Goal: Navigation & Orientation: Find specific page/section

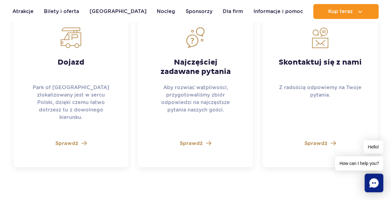
scroll to position [1740, 0]
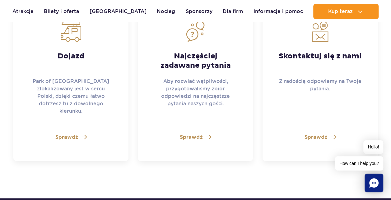
click at [71, 133] on span "Sprawdź" at bounding box center [66, 136] width 23 height 7
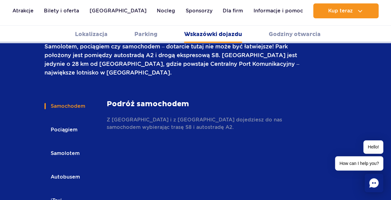
scroll to position [889, 0]
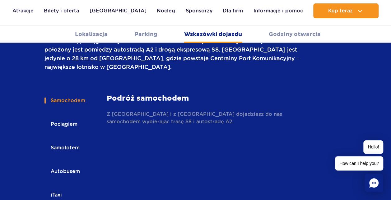
click at [65, 117] on button "Pociągiem" at bounding box center [63, 124] width 38 height 14
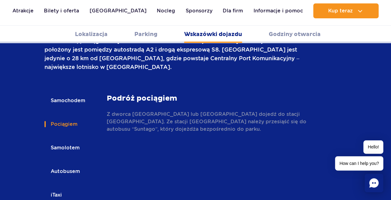
click at [68, 141] on button "Samolotem" at bounding box center [64, 148] width 40 height 14
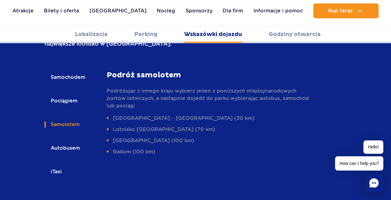
scroll to position [920, 0]
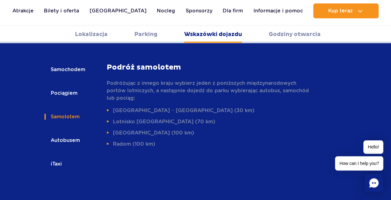
click at [58, 134] on button "Autobusem" at bounding box center [64, 141] width 41 height 14
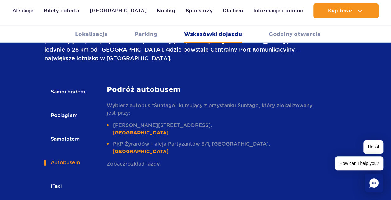
scroll to position [889, 0]
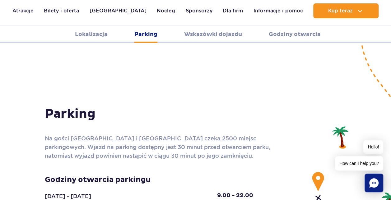
scroll to position [516, 0]
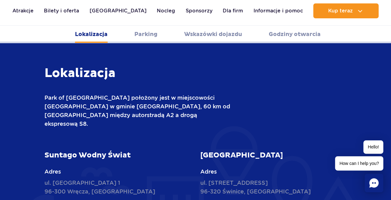
scroll to position [205, 0]
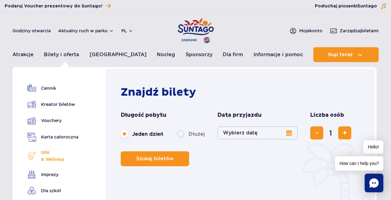
click at [47, 158] on span "SPA & Wellness" at bounding box center [52, 156] width 23 height 14
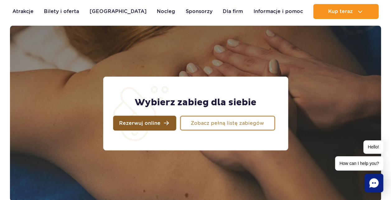
click at [161, 125] on link "Rezerwuj online" at bounding box center [144, 123] width 63 height 15
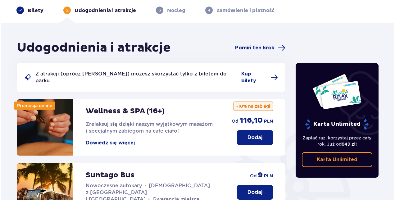
scroll to position [34, 0]
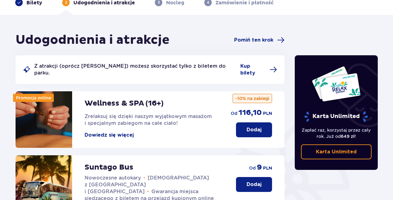
click at [114, 132] on button "Dowiedz się więcej" at bounding box center [109, 135] width 49 height 7
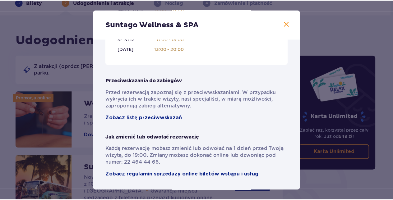
scroll to position [472, 0]
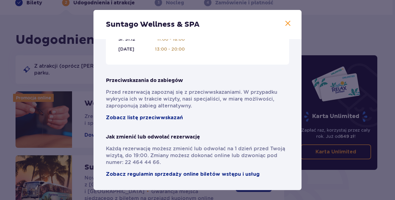
click at [289, 25] on span at bounding box center [287, 23] width 7 height 7
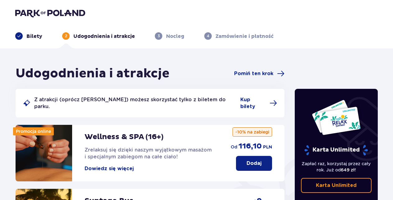
click at [50, 15] on img at bounding box center [50, 13] width 70 height 9
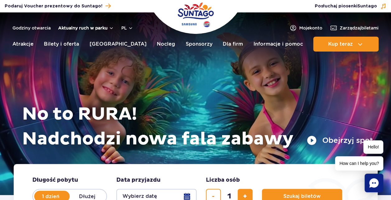
click at [74, 28] on button "Aktualny ruch w parku" at bounding box center [86, 27] width 56 height 5
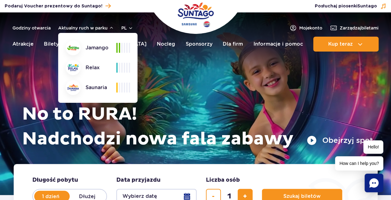
click at [73, 69] on img at bounding box center [73, 67] width 12 height 7
click at [143, 8] on div "Podaruj voucher Podaruj Voucher prezentowy do Suntago!" at bounding box center [106, 6] width 213 height 8
